Goal: Check status

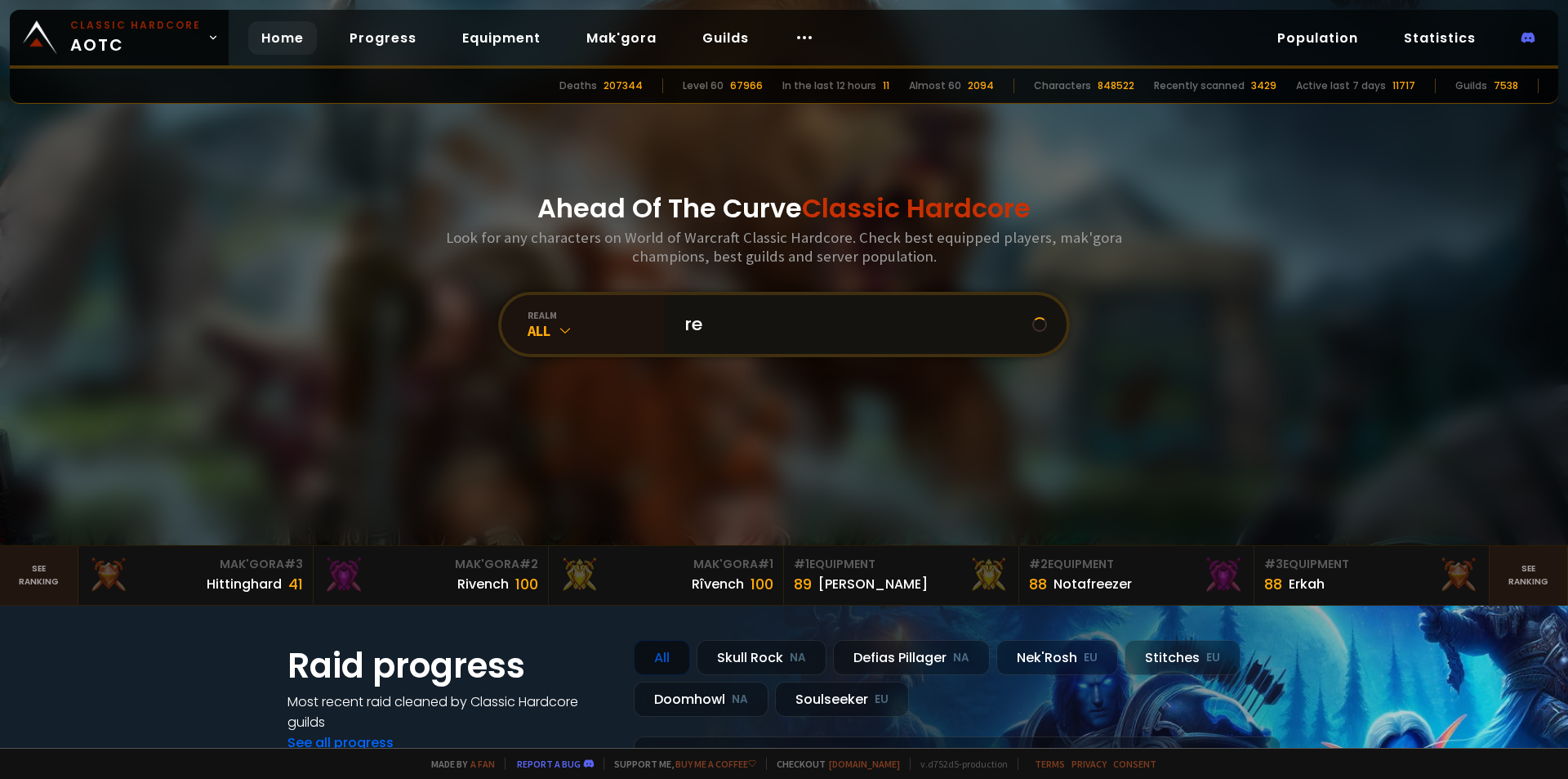
type input "r"
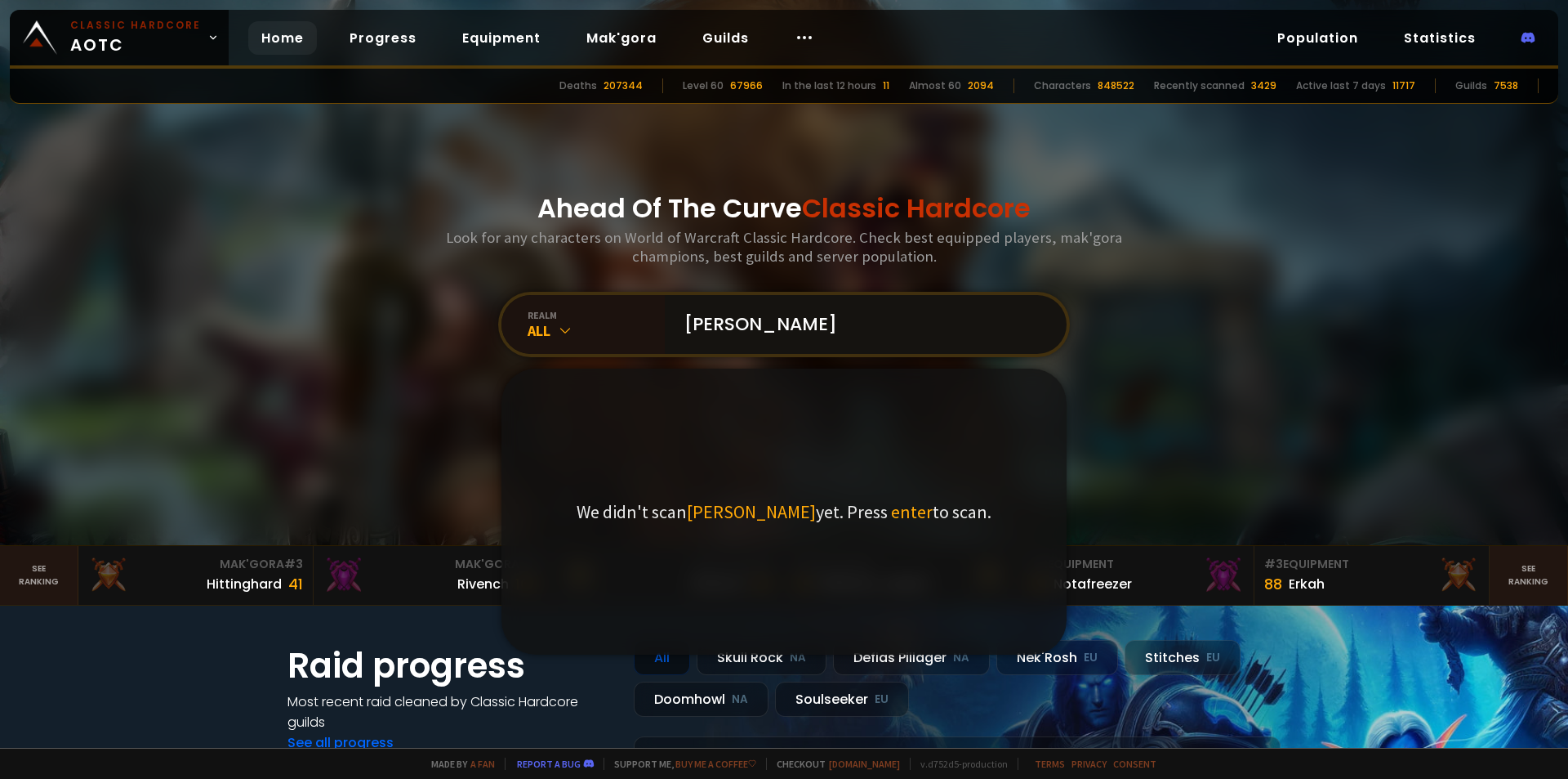
click at [712, 333] on input "[PERSON_NAME]" at bounding box center [861, 324] width 373 height 59
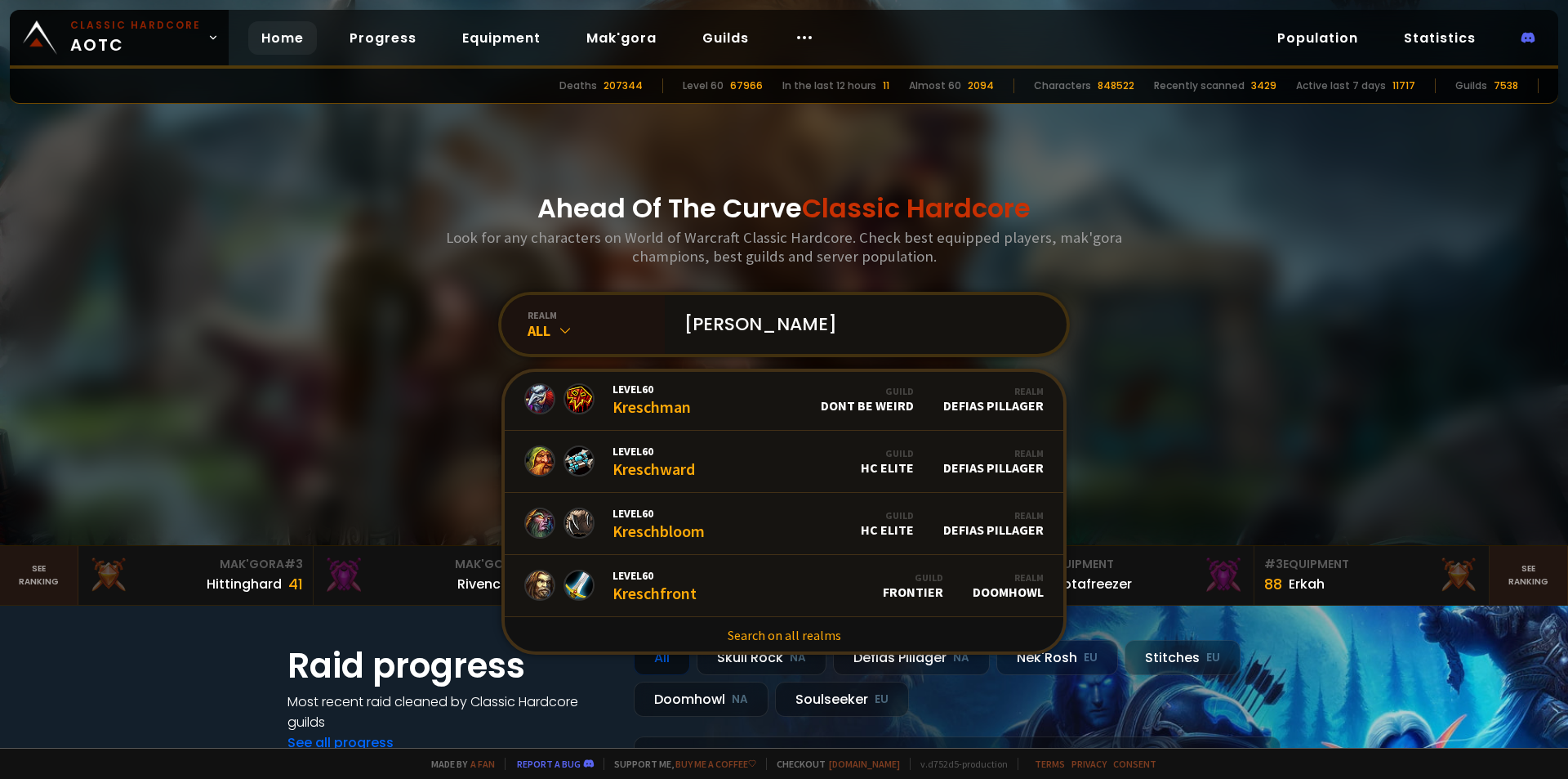
scroll to position [191, 0]
type input "[PERSON_NAME]"
click at [768, 589] on link "Level 60 Kreschfront Guild Frontier Realm Doomhowl" at bounding box center [784, 584] width 559 height 62
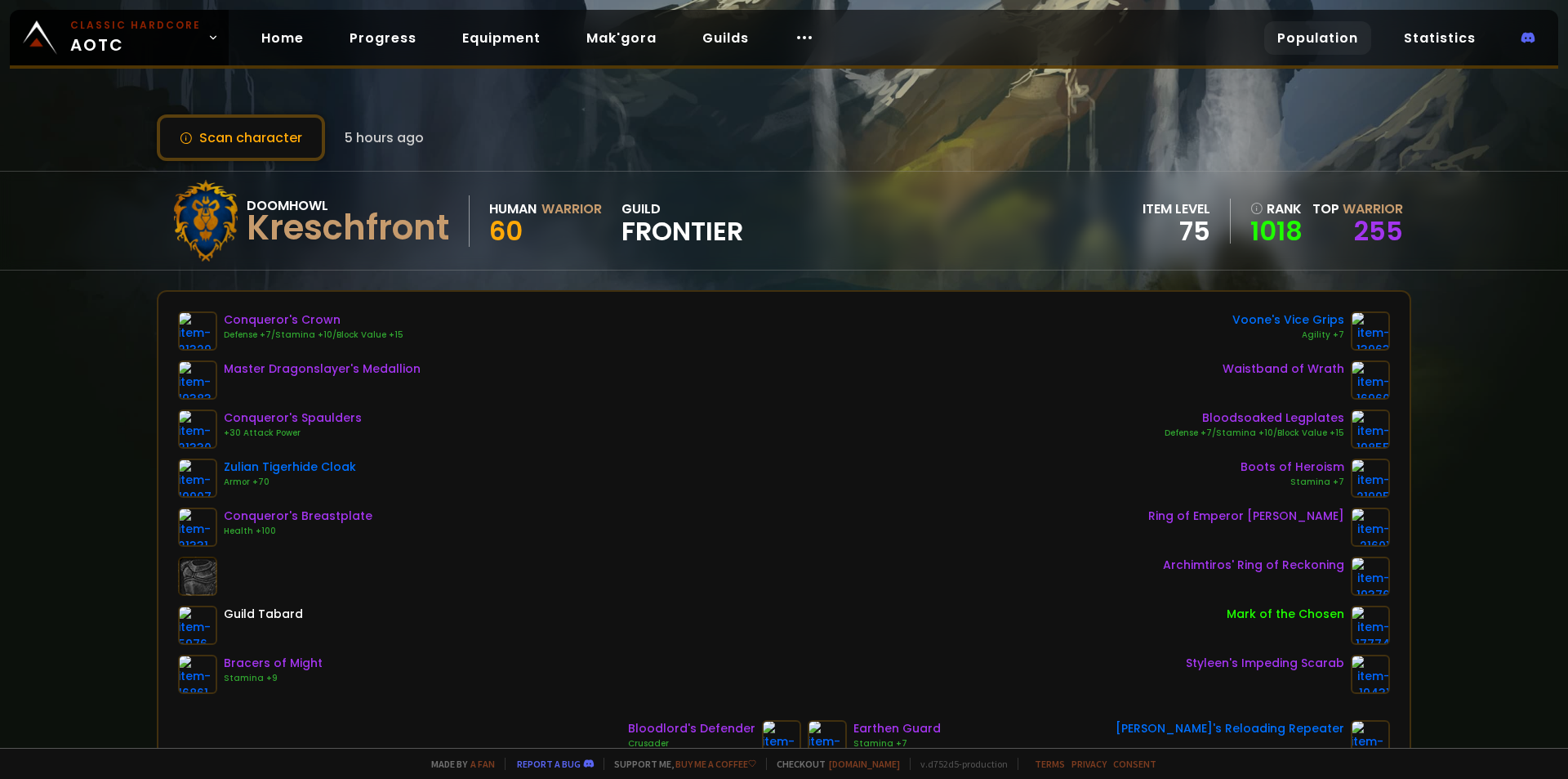
click at [1321, 36] on link "Population" at bounding box center [1318, 38] width 107 height 34
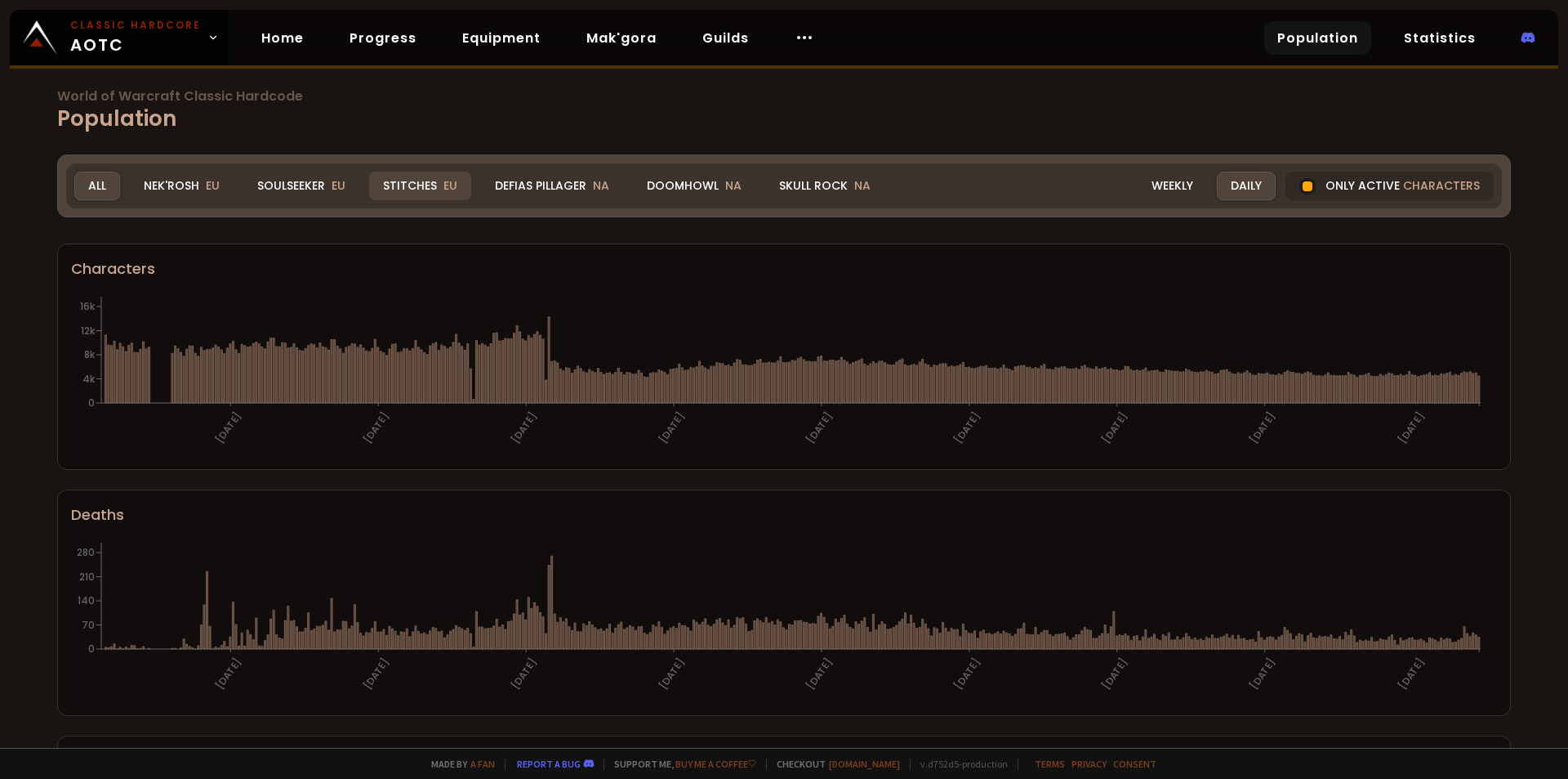
click at [394, 180] on div "Stitches EU" at bounding box center [421, 185] width 102 height 29
